Goal: Communication & Community: Answer question/provide support

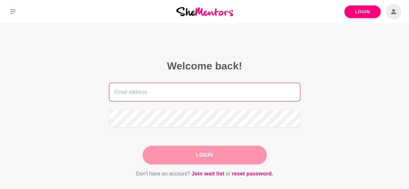
click at [121, 92] on input "email" at bounding box center [204, 92] width 191 height 19
type input "[EMAIL_ADDRESS][DOMAIN_NAME]"
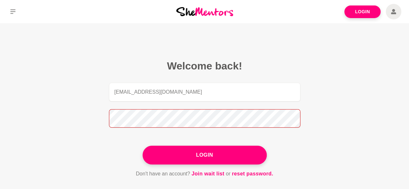
click at [143, 146] on button "Login" at bounding box center [205, 155] width 124 height 19
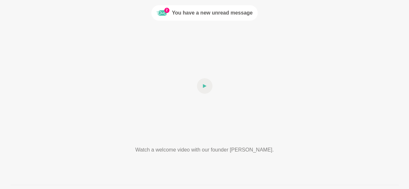
scroll to position [32, 0]
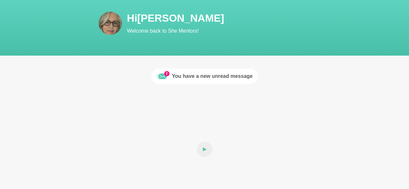
click at [184, 77] on div "You have a new unread message" at bounding box center [212, 76] width 81 height 8
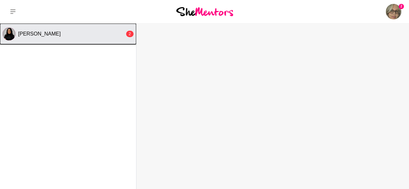
click at [39, 35] on span "[PERSON_NAME]" at bounding box center [39, 33] width 43 height 5
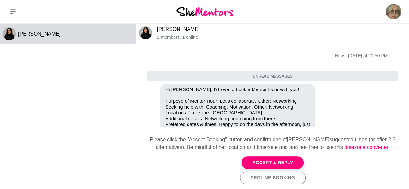
click at [174, 29] on link "[PERSON_NAME]" at bounding box center [178, 28] width 43 height 5
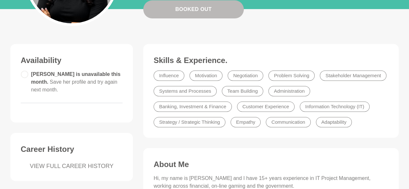
scroll to position [129, 0]
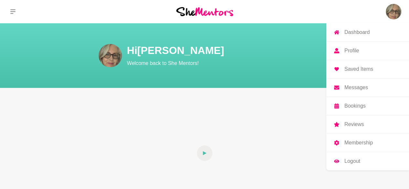
click at [356, 88] on p "Messages" at bounding box center [356, 87] width 24 height 5
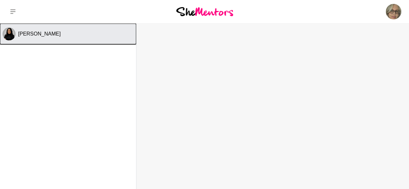
click at [41, 33] on span "[PERSON_NAME]" at bounding box center [39, 33] width 43 height 5
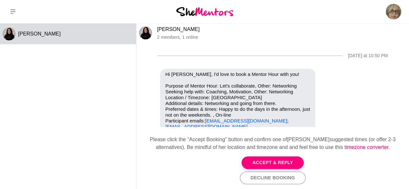
scroll to position [61, 0]
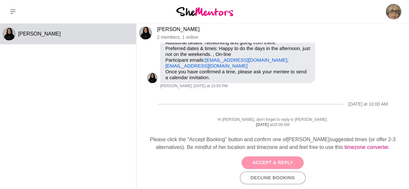
click at [266, 162] on button "Accept & Reply" at bounding box center [272, 162] width 62 height 13
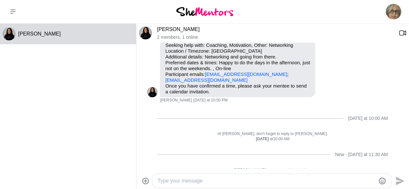
scroll to position [56, 0]
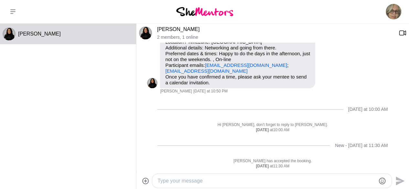
click at [174, 180] on textarea "Type your message" at bounding box center [266, 181] width 218 height 8
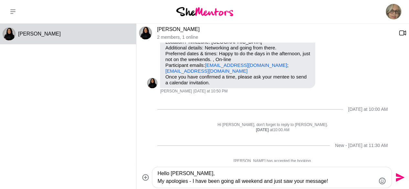
scroll to position [62, 0]
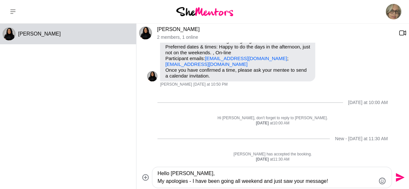
click at [335, 182] on textarea "Hello [PERSON_NAME], My apologies - I have been going all weekend and just saw …" at bounding box center [266, 178] width 218 height 16
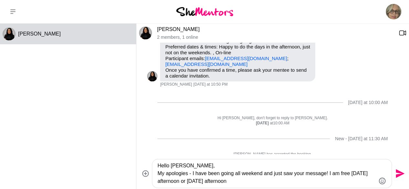
drag, startPoint x: 348, startPoint y: 173, endPoint x: 329, endPoint y: 174, distance: 18.8
click at [329, 174] on textarea "Hello [PERSON_NAME], My apologies - I have been going all weekend and just saw …" at bounding box center [266, 173] width 218 height 23
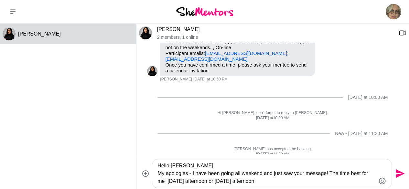
scroll to position [70, 0]
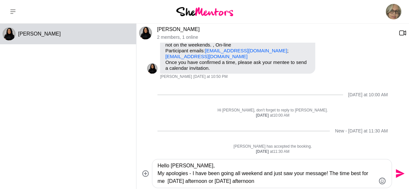
click at [269, 180] on textarea "Hello [PERSON_NAME], My apologies - I have been going all weekend and just saw …" at bounding box center [266, 173] width 218 height 23
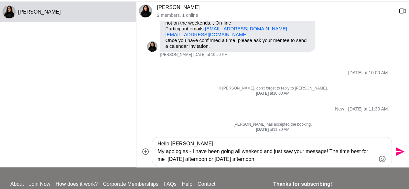
scroll to position [32, 0]
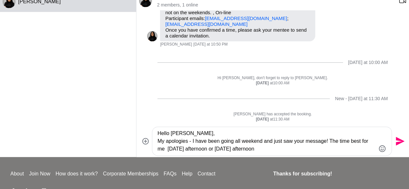
click at [257, 150] on textarea "Hello [PERSON_NAME], My apologies - I have been going all weekend and just saw …" at bounding box center [266, 141] width 218 height 23
click at [266, 150] on textarea "Hello [PERSON_NAME], My apologies - I have been going all weekend and just saw …" at bounding box center [266, 141] width 218 height 23
click at [321, 148] on textarea "Hello [PERSON_NAME], My apologies - I have been going all weekend and just saw …" at bounding box center [266, 141] width 218 height 23
drag, startPoint x: 359, startPoint y: 141, endPoint x: 337, endPoint y: 142, distance: 21.4
click at [337, 142] on textarea "Hello [PERSON_NAME], My apologies - I have been going all weekend and just saw …" at bounding box center [266, 141] width 218 height 23
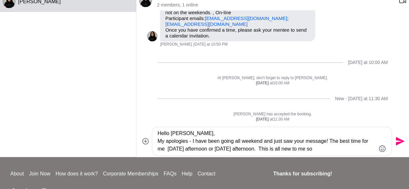
click at [377, 143] on div "Hello [PERSON_NAME], My apologies - I have been going all weekend and just saw …" at bounding box center [271, 141] width 239 height 28
click at [375, 142] on textarea "Hello [PERSON_NAME], My apologies - I have been going all weekend and just saw …" at bounding box center [266, 141] width 218 height 23
drag, startPoint x: 219, startPoint y: 149, endPoint x: 195, endPoint y: 150, distance: 24.3
click at [195, 150] on textarea "Hello [PERSON_NAME], My apologies - I have been going all weekend and just saw …" at bounding box center [266, 141] width 218 height 23
click at [314, 150] on textarea "Hello [PERSON_NAME], My apologies - I have been going all weekend and just saw …" at bounding box center [266, 141] width 218 height 23
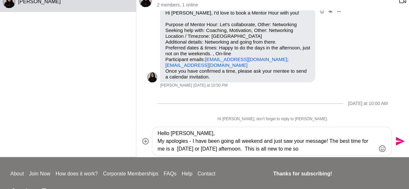
scroll to position [38, 0]
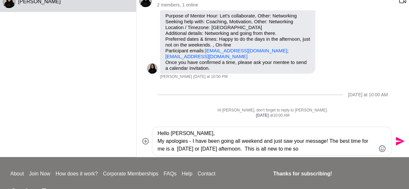
click at [308, 149] on textarea "Hello [PERSON_NAME], My apologies - I have been going all weekend and just saw …" at bounding box center [266, 141] width 218 height 23
click at [168, 148] on textarea "Hello [PERSON_NAME], My apologies - I have been going all weekend and just saw …" at bounding box center [266, 141] width 218 height 23
click at [299, 151] on textarea "Hello [PERSON_NAME], My apologies - I have been going all weekend and just saw …" at bounding box center [266, 141] width 218 height 23
drag, startPoint x: 291, startPoint y: 150, endPoint x: 243, endPoint y: 153, distance: 47.9
click at [243, 153] on textarea "Hello [PERSON_NAME], My apologies - I have been going all weekend and just saw …" at bounding box center [266, 141] width 218 height 23
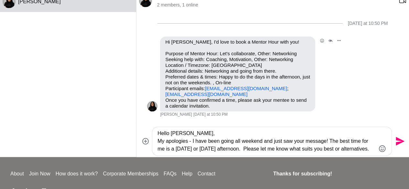
scroll to position [32, 0]
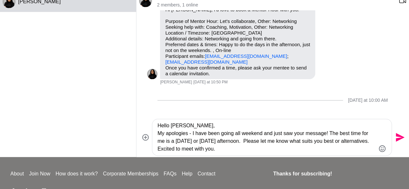
click at [200, 123] on textarea "Hello [PERSON_NAME], My apologies - I have been going all weekend and just saw …" at bounding box center [266, 137] width 218 height 31
click at [220, 150] on textarea "Hello [PERSON_NAME], My apologies - I have been going all weekend and just saw …" at bounding box center [266, 137] width 218 height 31
click at [383, 149] on icon "Emoji picker" at bounding box center [382, 148] width 7 height 7
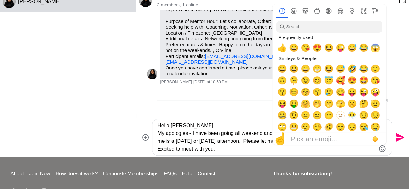
click at [222, 147] on textarea "Hello [PERSON_NAME], My apologies - I have been going all weekend and just saw …" at bounding box center [266, 137] width 218 height 31
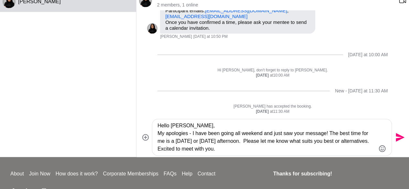
click at [221, 148] on textarea "Hello [PERSON_NAME], My apologies - I have been going all weekend and just saw …" at bounding box center [266, 137] width 218 height 31
click at [220, 150] on textarea "Hello [PERSON_NAME], My apologies - I have been going all weekend and just saw …" at bounding box center [266, 137] width 218 height 31
click at [220, 149] on textarea "Hello [PERSON_NAME], My apologies - I have been going all weekend and just saw …" at bounding box center [266, 137] width 218 height 31
type textarea "Hello [PERSON_NAME], My apologies - I have been going all weekend and just saw …"
click at [398, 135] on icon "Send" at bounding box center [400, 137] width 9 height 9
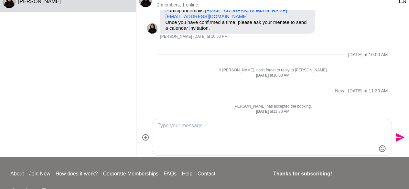
scroll to position [98, 0]
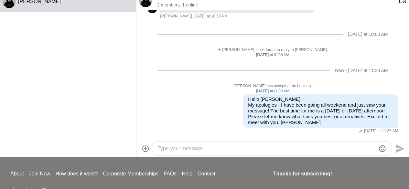
click at [178, 148] on textarea "Type your message" at bounding box center [266, 149] width 218 height 8
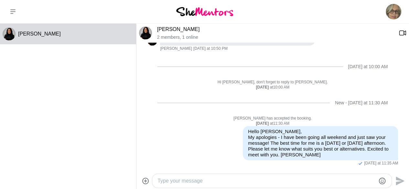
scroll to position [0, 0]
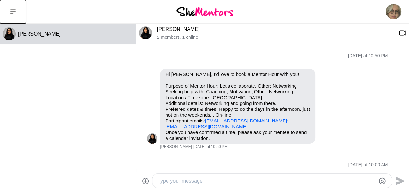
click at [13, 10] on icon at bounding box center [12, 11] width 5 height 5
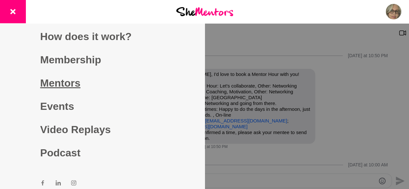
click at [66, 82] on link "Mentors" at bounding box center [102, 82] width 124 height 23
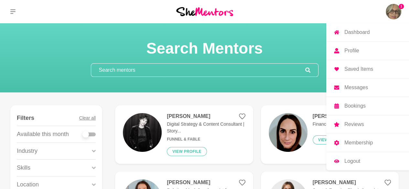
click at [395, 13] on img at bounding box center [394, 12] width 16 height 16
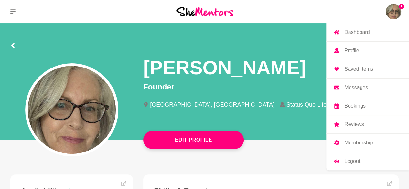
click at [396, 11] on img at bounding box center [394, 12] width 16 height 16
click at [359, 86] on p "Messages" at bounding box center [356, 87] width 24 height 5
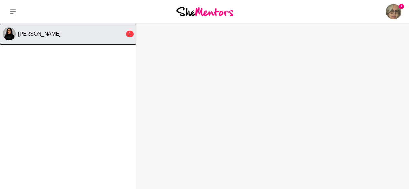
click at [128, 34] on div "1" at bounding box center [129, 34] width 7 height 6
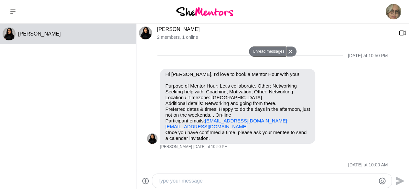
click at [276, 51] on button "Unread messages" at bounding box center [267, 52] width 37 height 10
click at [169, 53] on div "[DATE] at 10:50 PM" at bounding box center [272, 56] width 251 height 26
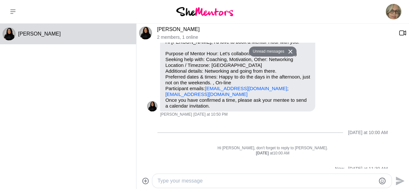
scroll to position [98, 0]
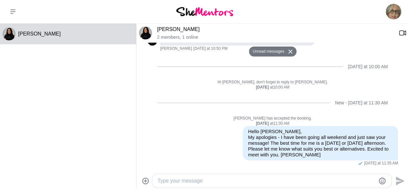
click at [182, 180] on textarea "Type your message" at bounding box center [266, 181] width 218 height 8
click at [183, 180] on textarea "Type your message" at bounding box center [266, 181] width 218 height 8
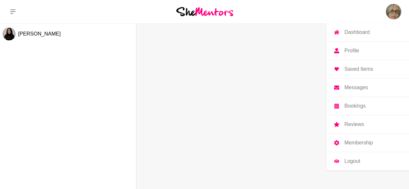
click at [392, 7] on img at bounding box center [394, 12] width 16 height 16
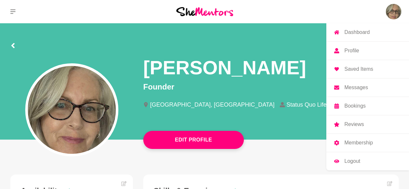
click at [391, 13] on img at bounding box center [394, 12] width 16 height 16
click at [358, 86] on p "Messages" at bounding box center [356, 87] width 24 height 5
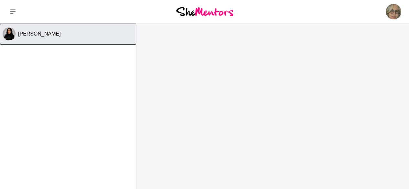
click at [32, 35] on span "[PERSON_NAME]" at bounding box center [39, 33] width 43 height 5
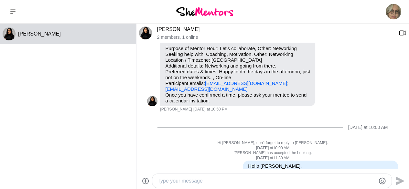
scroll to position [72, 0]
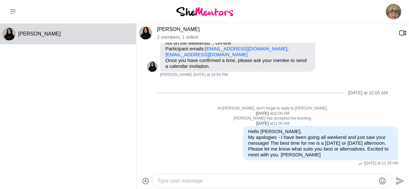
click at [174, 181] on textarea "Type your message" at bounding box center [266, 181] width 218 height 8
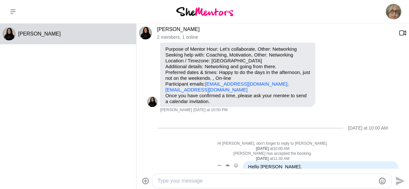
scroll to position [0, 0]
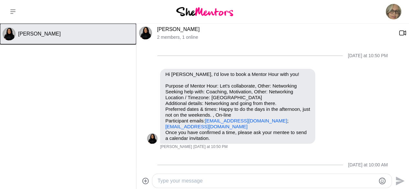
click at [30, 34] on span "[PERSON_NAME]" at bounding box center [39, 33] width 43 height 5
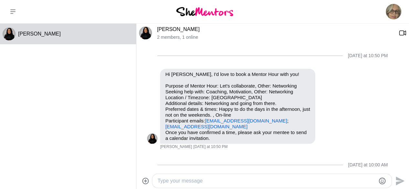
click at [166, 29] on link "[PERSON_NAME]" at bounding box center [178, 28] width 43 height 5
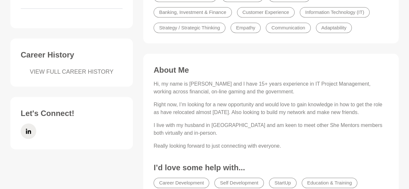
scroll to position [226, 0]
